Goal: Transaction & Acquisition: Subscribe to service/newsletter

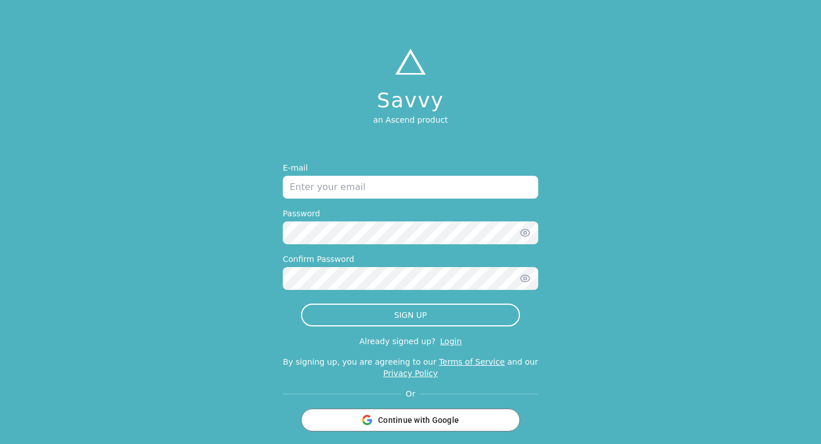
click at [488, 188] on input "email" at bounding box center [410, 187] width 255 height 23
type input "[EMAIL_ADDRESS][DOMAIN_NAME]"
click at [526, 236] on icon "button" at bounding box center [525, 232] width 11 height 11
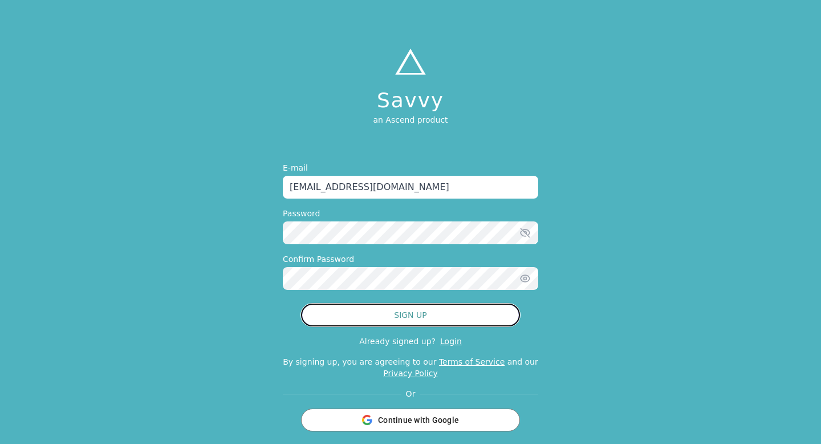
click at [453, 315] on button "SIGN UP" at bounding box center [410, 314] width 219 height 23
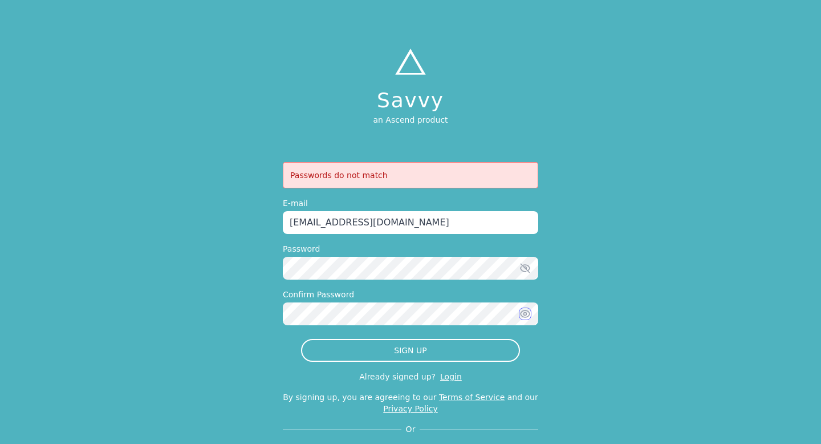
click at [524, 314] on icon "button" at bounding box center [525, 314] width 3 height 3
click at [265, 303] on div "Savvy an Ascend product Passwords do not match E-mail [EMAIL_ADDRESS][DOMAIN_NA…" at bounding box center [410, 249] width 821 height 498
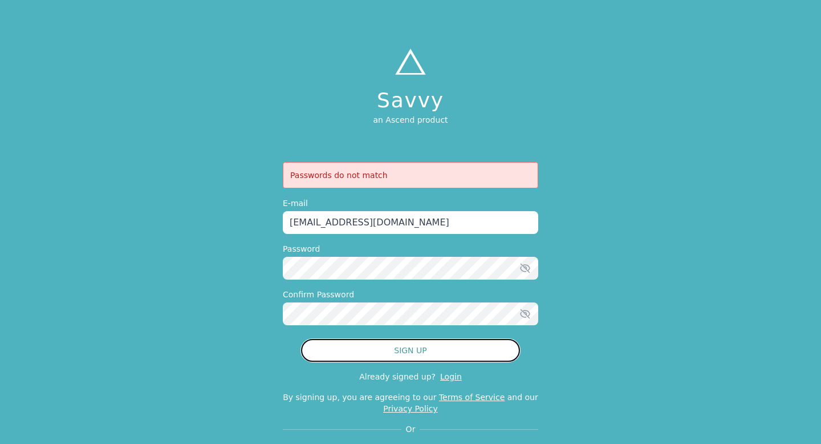
click at [362, 354] on button "SIGN UP" at bounding box center [410, 350] width 219 height 23
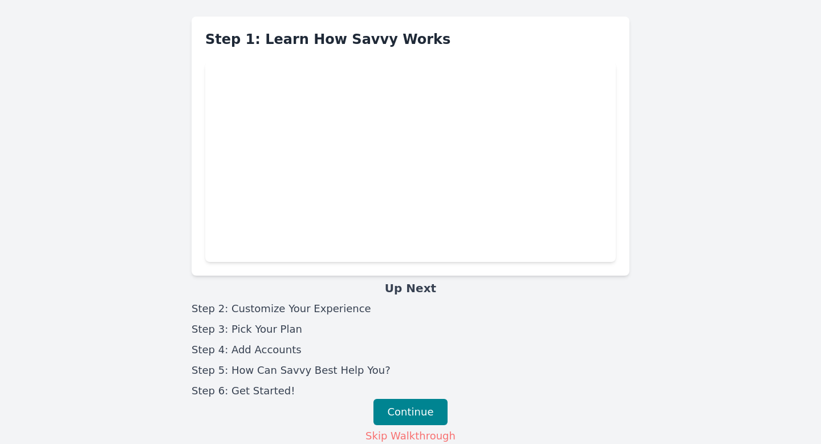
scroll to position [21, 0]
click at [416, 407] on button "Continue" at bounding box center [411, 411] width 75 height 26
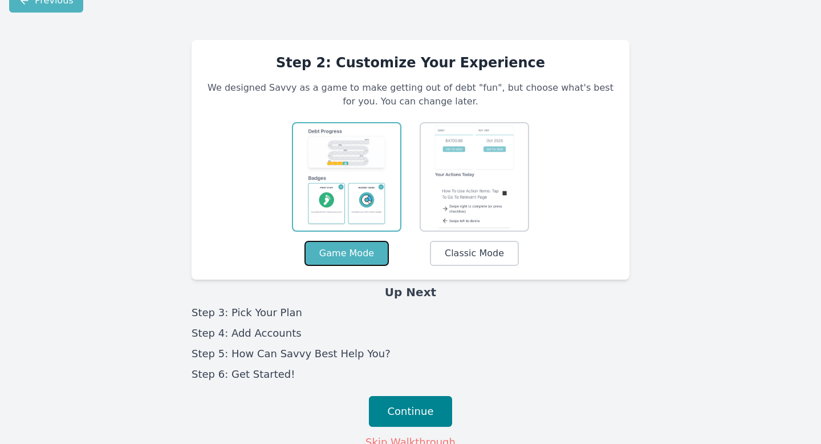
click at [338, 252] on button "Game Mode" at bounding box center [347, 253] width 84 height 25
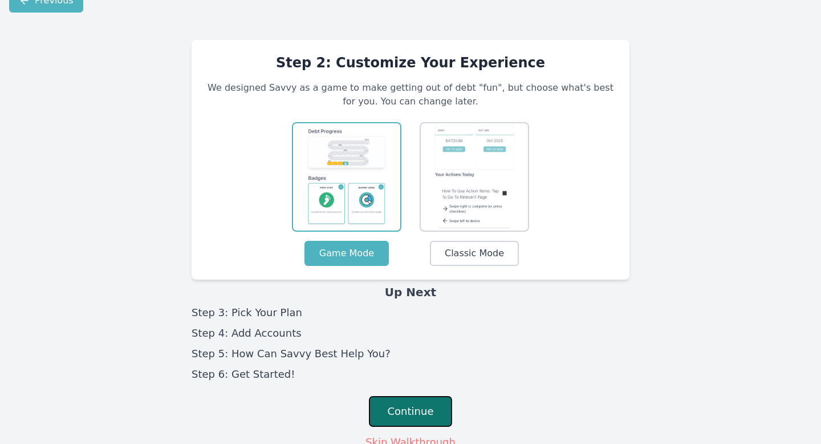
click at [413, 409] on button "Continue" at bounding box center [411, 411] width 84 height 31
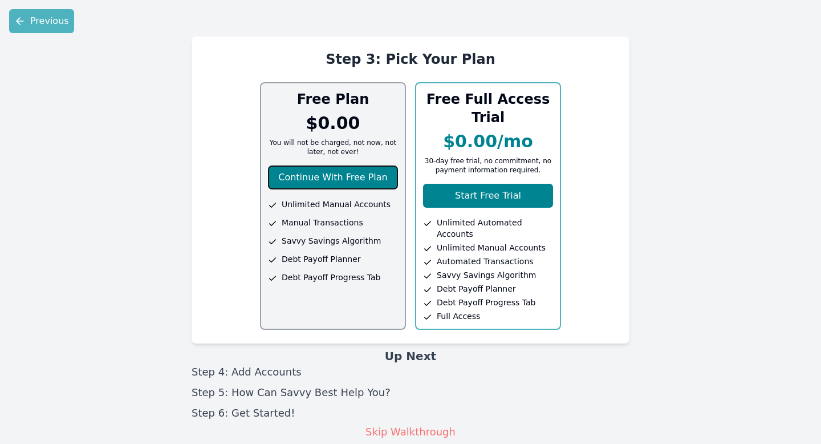
click at [347, 180] on button "Continue With Free Plan" at bounding box center [333, 177] width 130 height 24
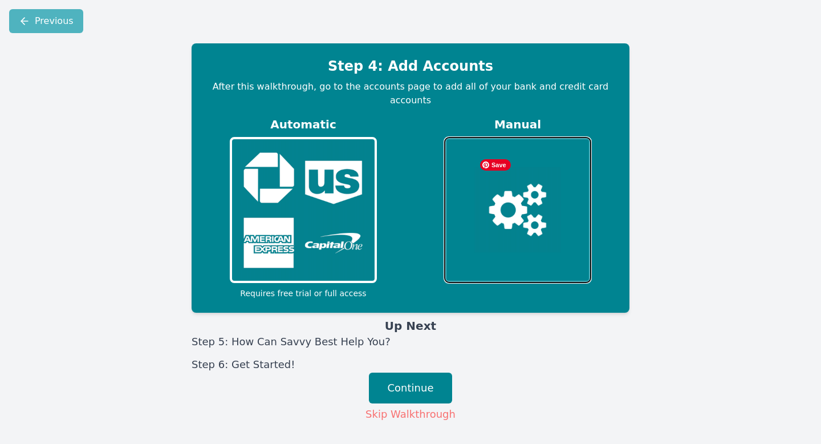
click at [487, 224] on img at bounding box center [517, 209] width 87 height 85
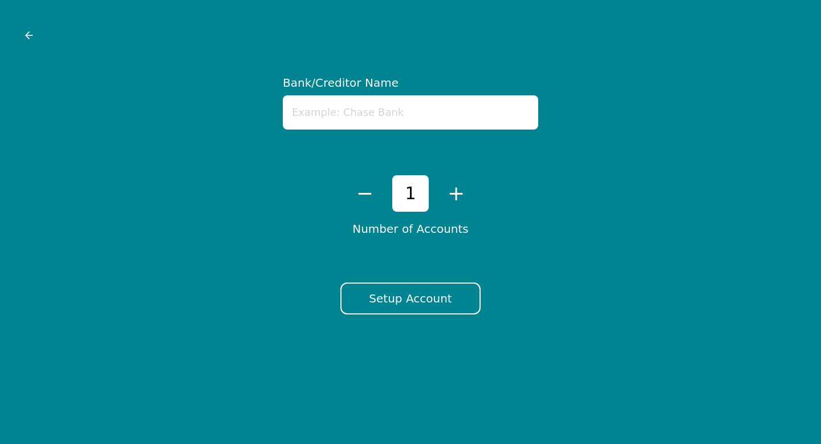
click at [424, 116] on input "text" at bounding box center [410, 112] width 255 height 34
type input "First Interstate Bank"
click at [454, 196] on button "+" at bounding box center [456, 193] width 18 height 24
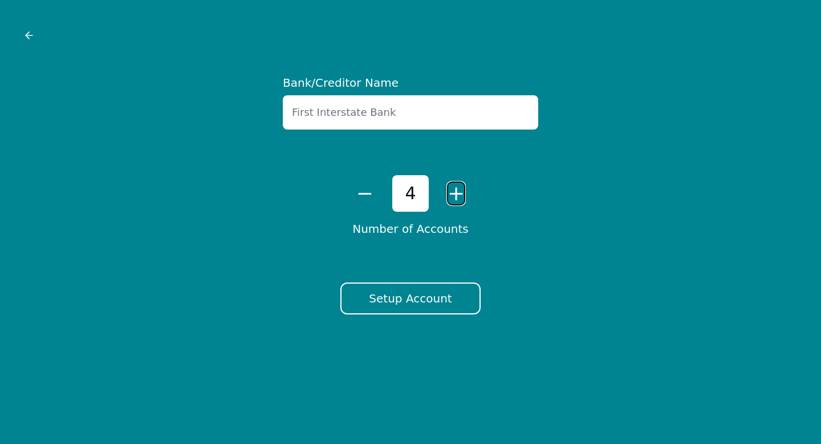
click at [454, 196] on button "+" at bounding box center [456, 193] width 18 height 24
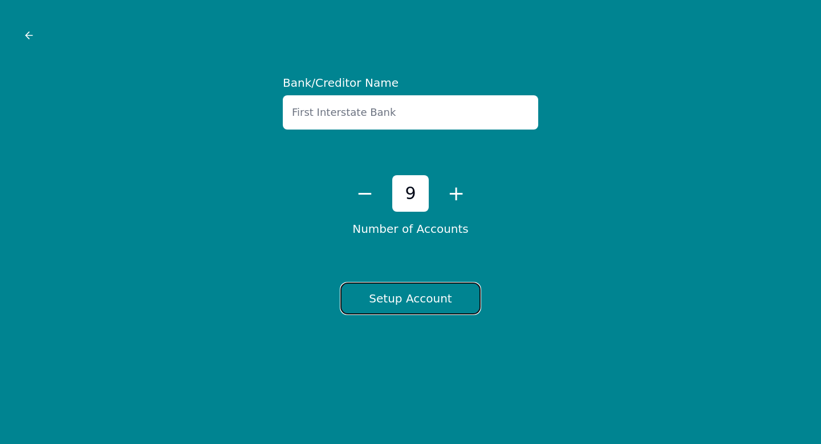
click at [409, 309] on button "Setup Account" at bounding box center [410, 298] width 140 height 32
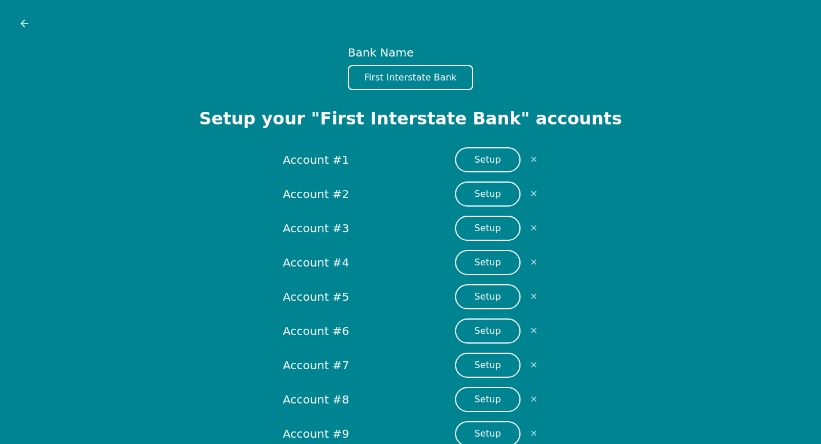
scroll to position [9, 0]
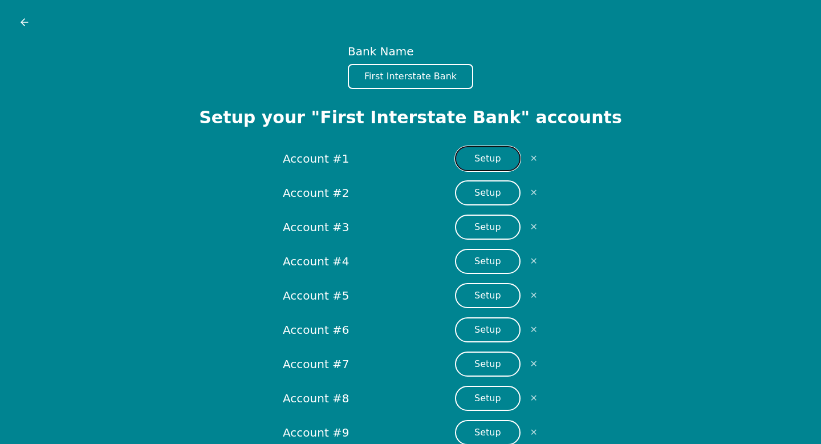
click at [483, 164] on button "Setup" at bounding box center [488, 158] width 66 height 25
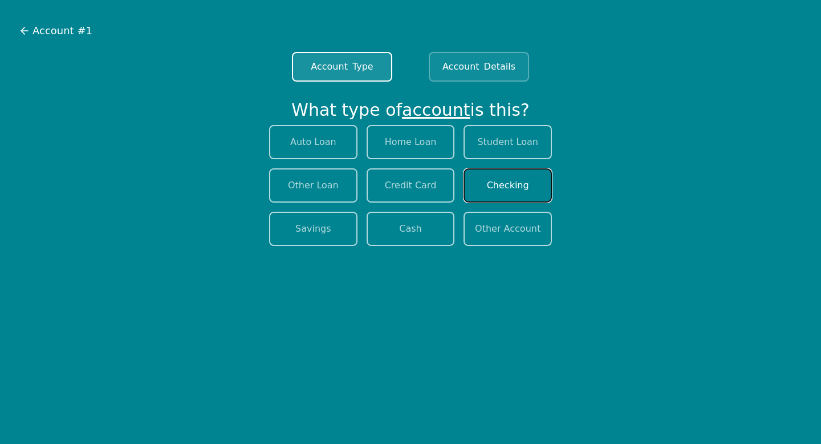
click at [485, 190] on button "Checking" at bounding box center [508, 185] width 88 height 34
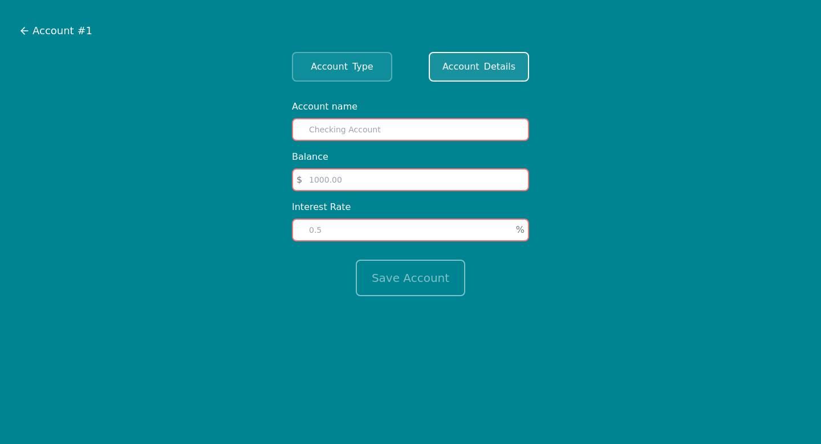
click at [387, 131] on input "text" at bounding box center [410, 129] width 237 height 23
type input "FIB"
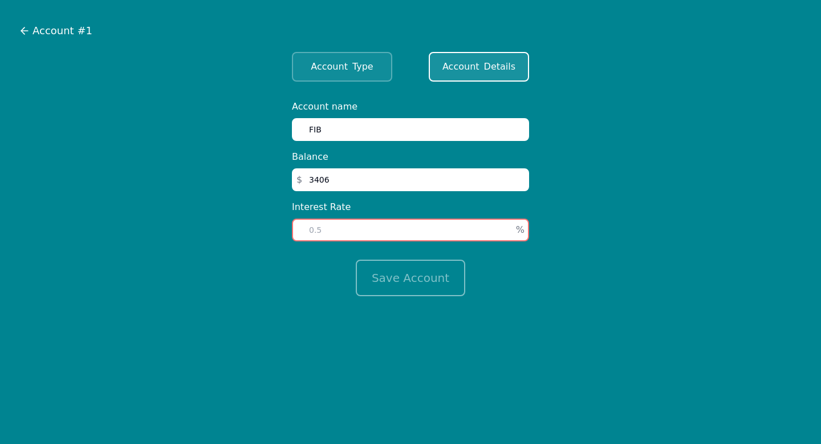
type input "3406"
click at [380, 236] on input "number" at bounding box center [410, 229] width 237 height 23
click at [448, 64] on span "Account" at bounding box center [461, 67] width 37 height 14
click at [343, 68] on span "Account" at bounding box center [329, 67] width 37 height 14
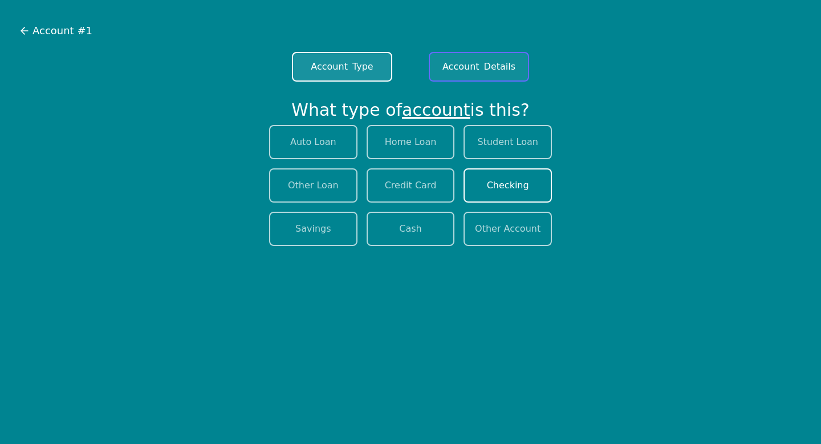
click at [450, 71] on span "Account" at bounding box center [461, 67] width 37 height 14
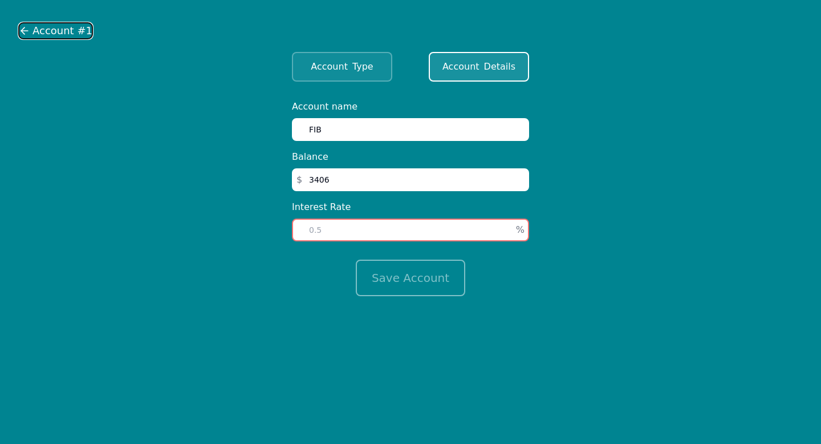
click at [47, 24] on span "Account #1" at bounding box center [63, 31] width 60 height 16
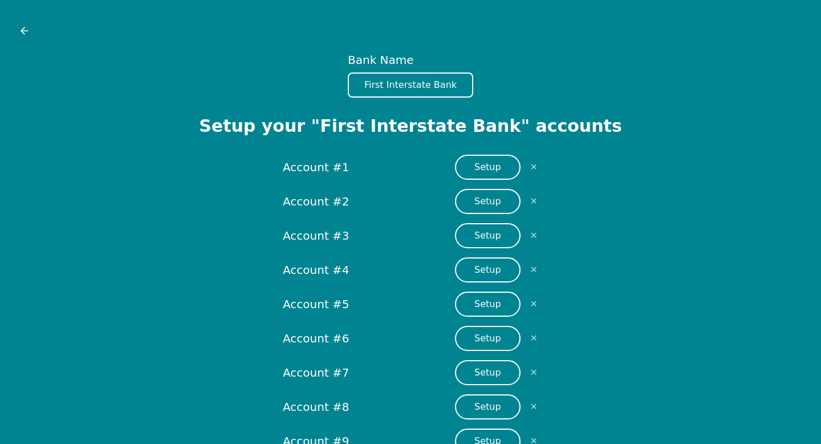
scroll to position [9, 0]
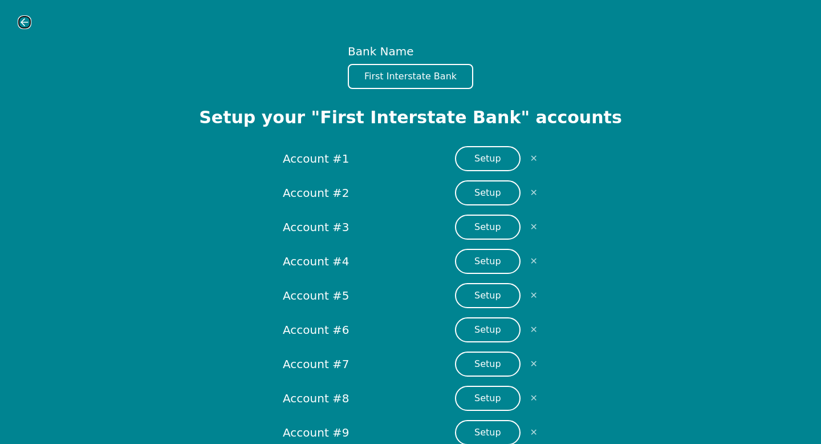
click at [21, 22] on icon at bounding box center [24, 22] width 7 height 0
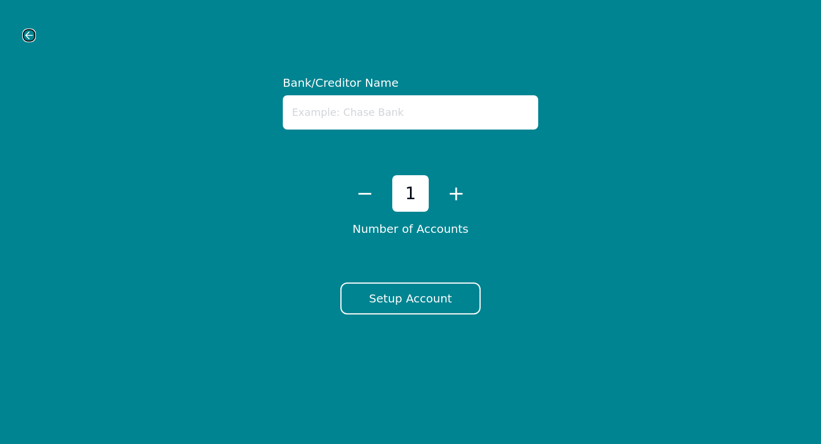
click at [29, 35] on icon at bounding box center [29, 35] width 7 height 0
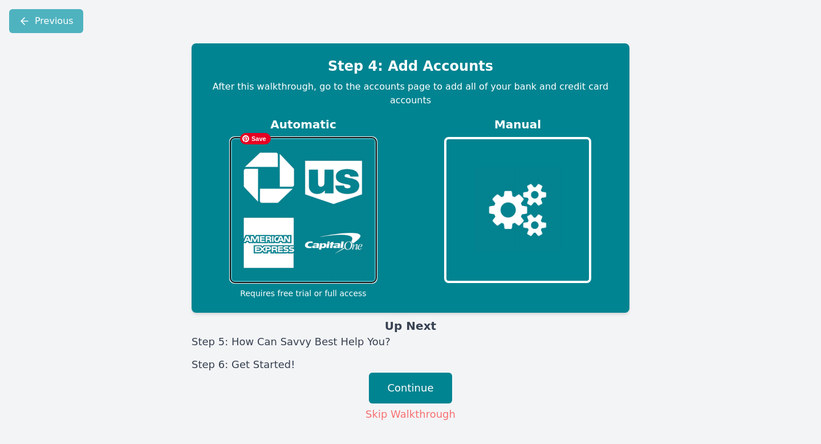
click at [347, 210] on img at bounding box center [303, 210] width 138 height 139
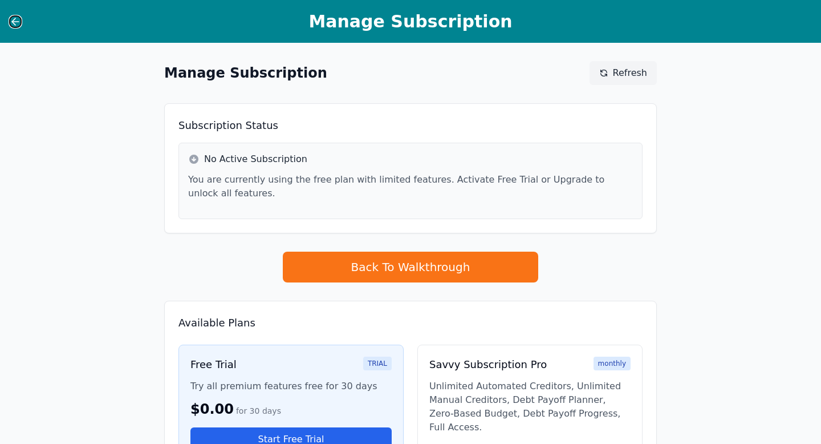
click at [14, 22] on icon at bounding box center [15, 21] width 11 height 11
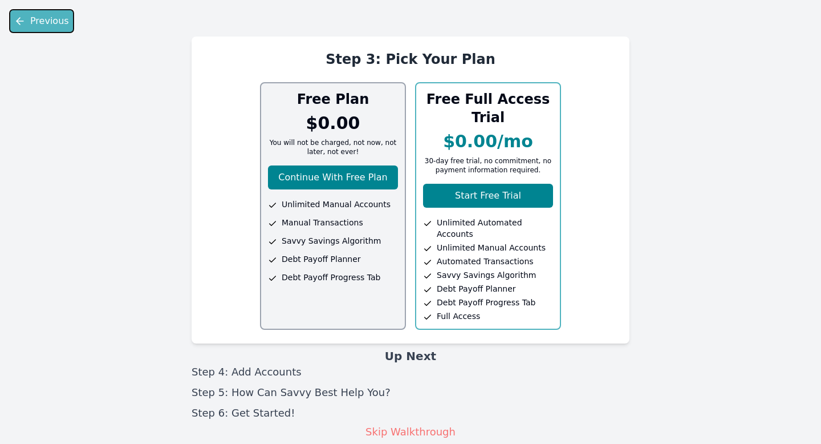
click at [16, 22] on icon at bounding box center [19, 20] width 11 height 11
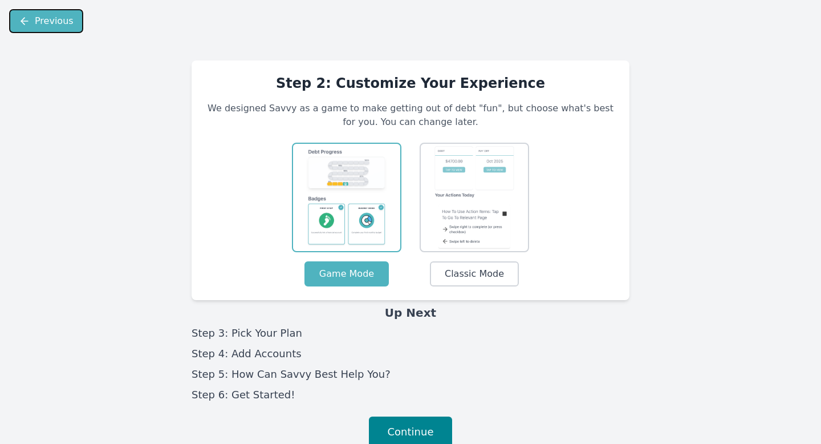
click at [16, 22] on button "Previous" at bounding box center [46, 21] width 74 height 24
